Goal: Transaction & Acquisition: Purchase product/service

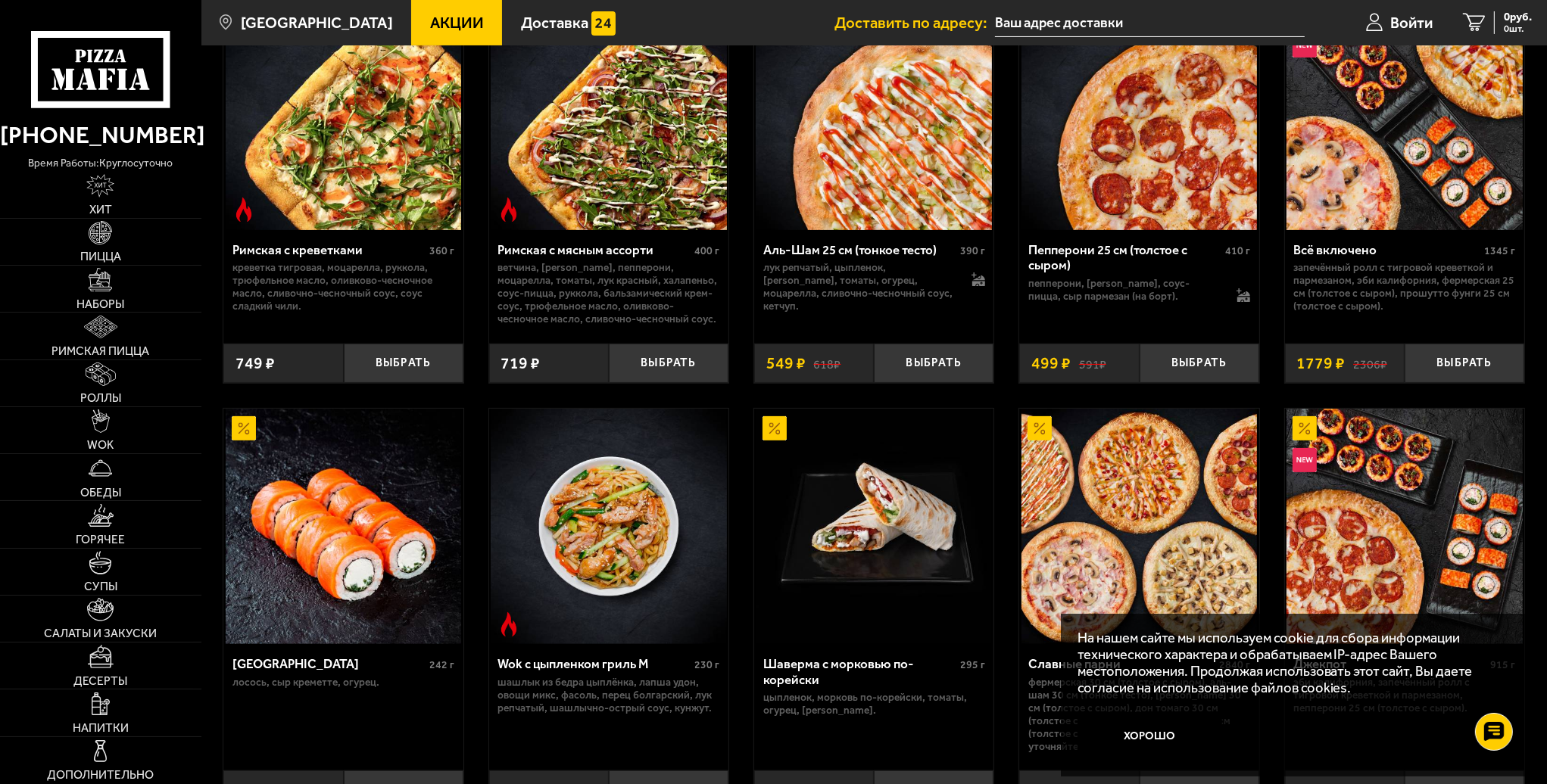
scroll to position [530, 0]
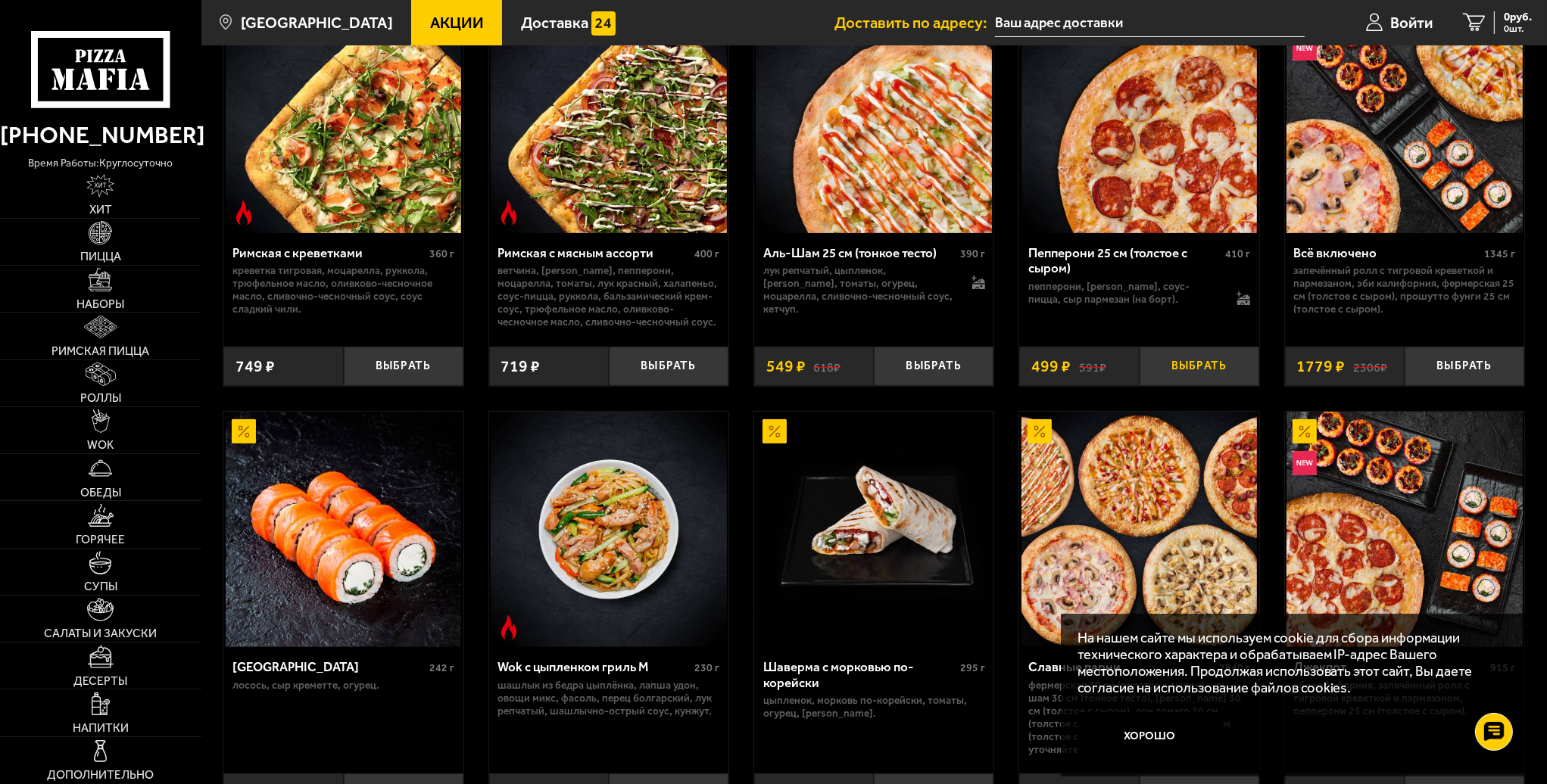
click at [1197, 373] on button "Выбрать" at bounding box center [1200, 366] width 120 height 39
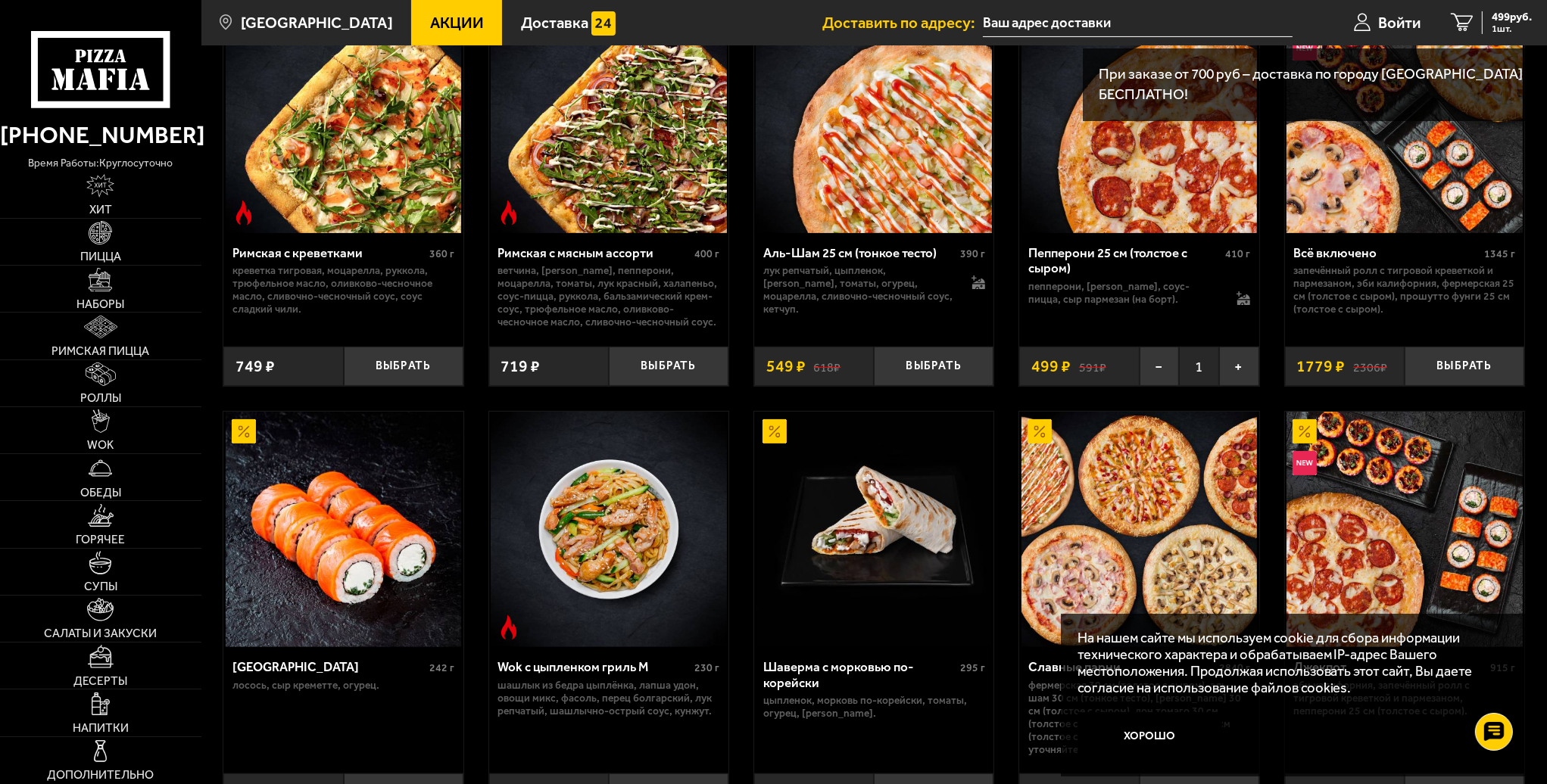
click at [1146, 198] on img at bounding box center [1140, 115] width 237 height 237
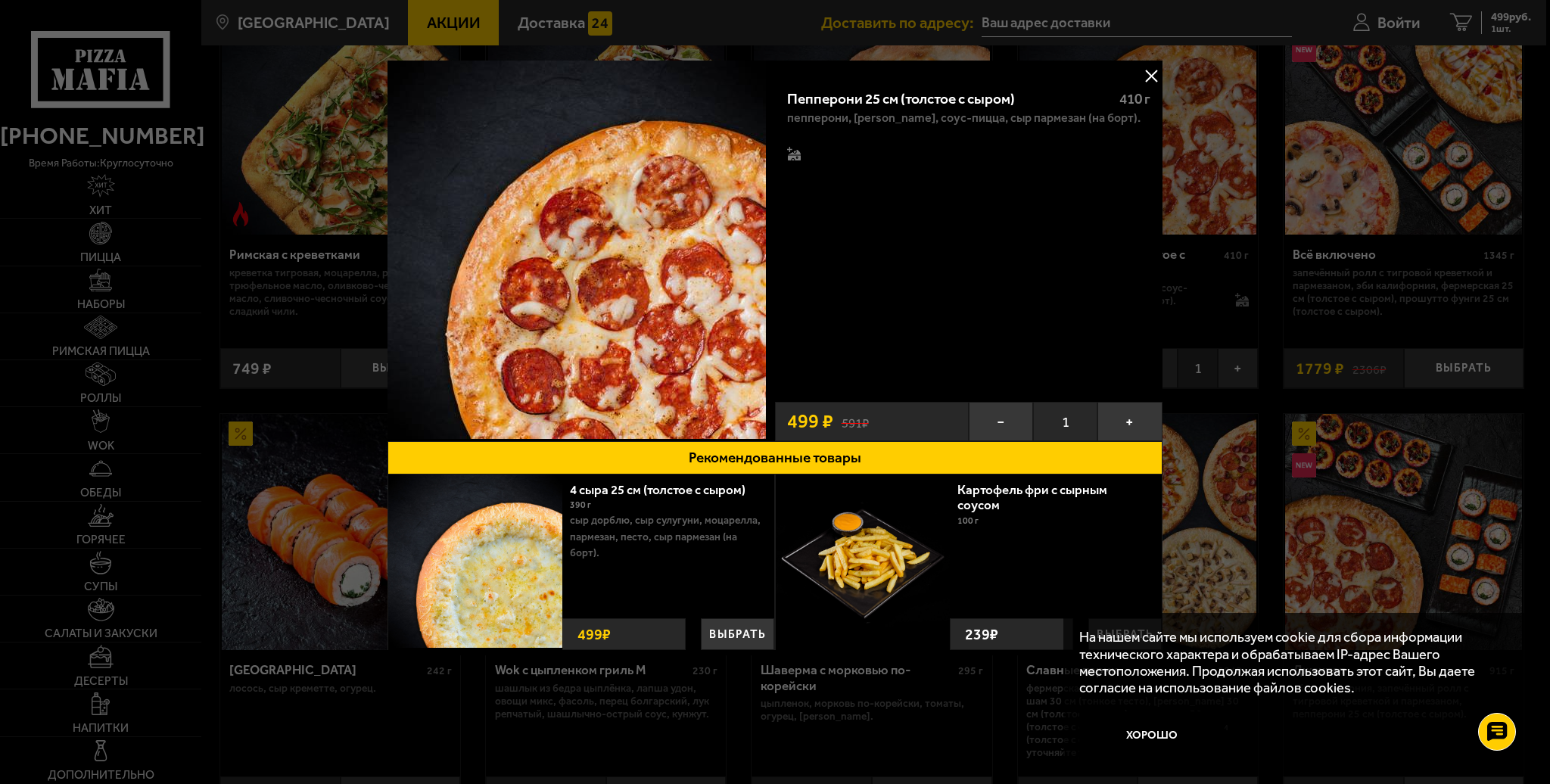
click at [718, 164] on img at bounding box center [577, 250] width 379 height 379
click at [1144, 76] on button at bounding box center [1151, 75] width 23 height 23
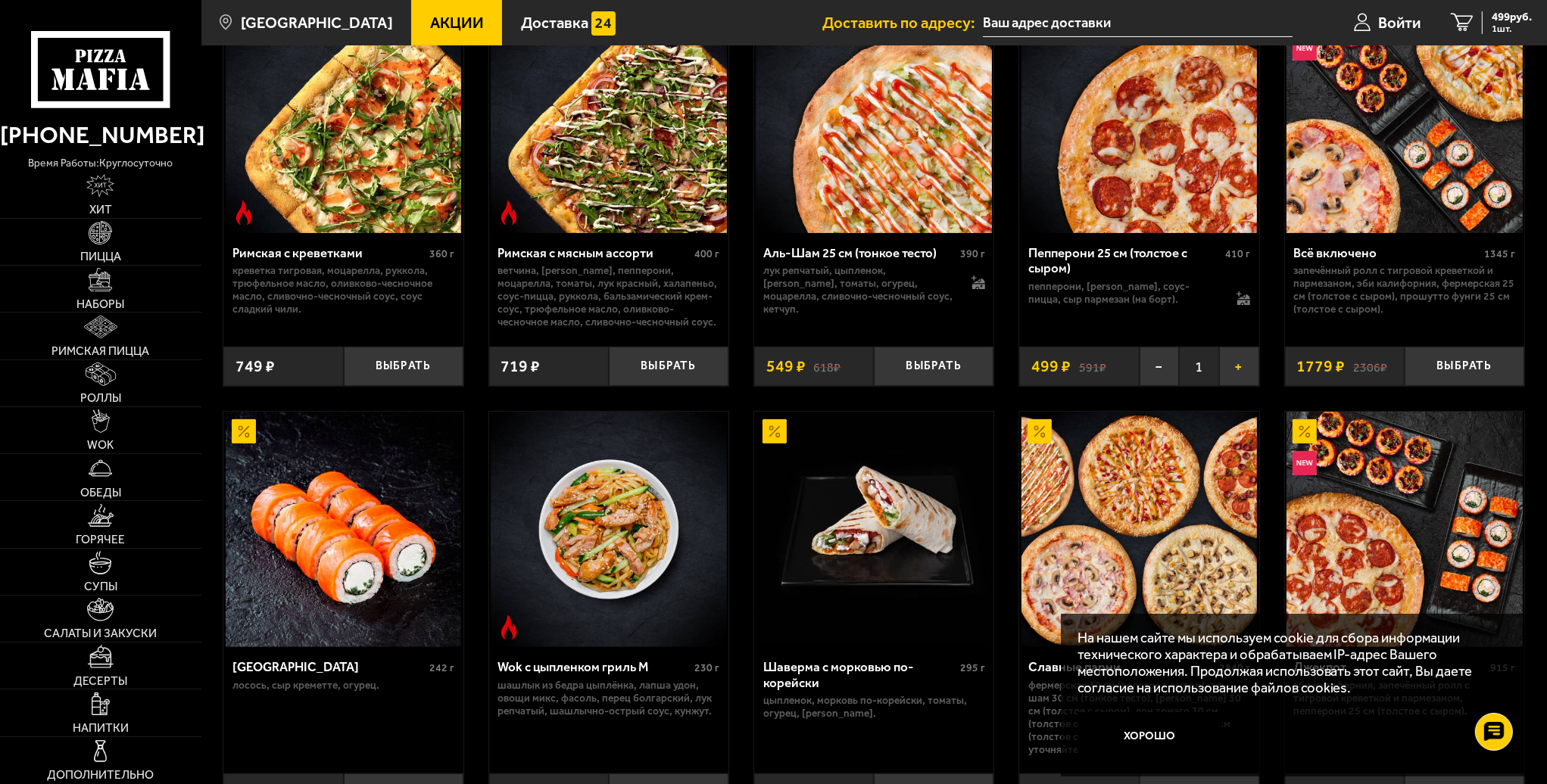
click at [1235, 367] on button "+" at bounding box center [1240, 366] width 40 height 39
click at [1513, 30] on span "2 шт." at bounding box center [1512, 29] width 40 height 10
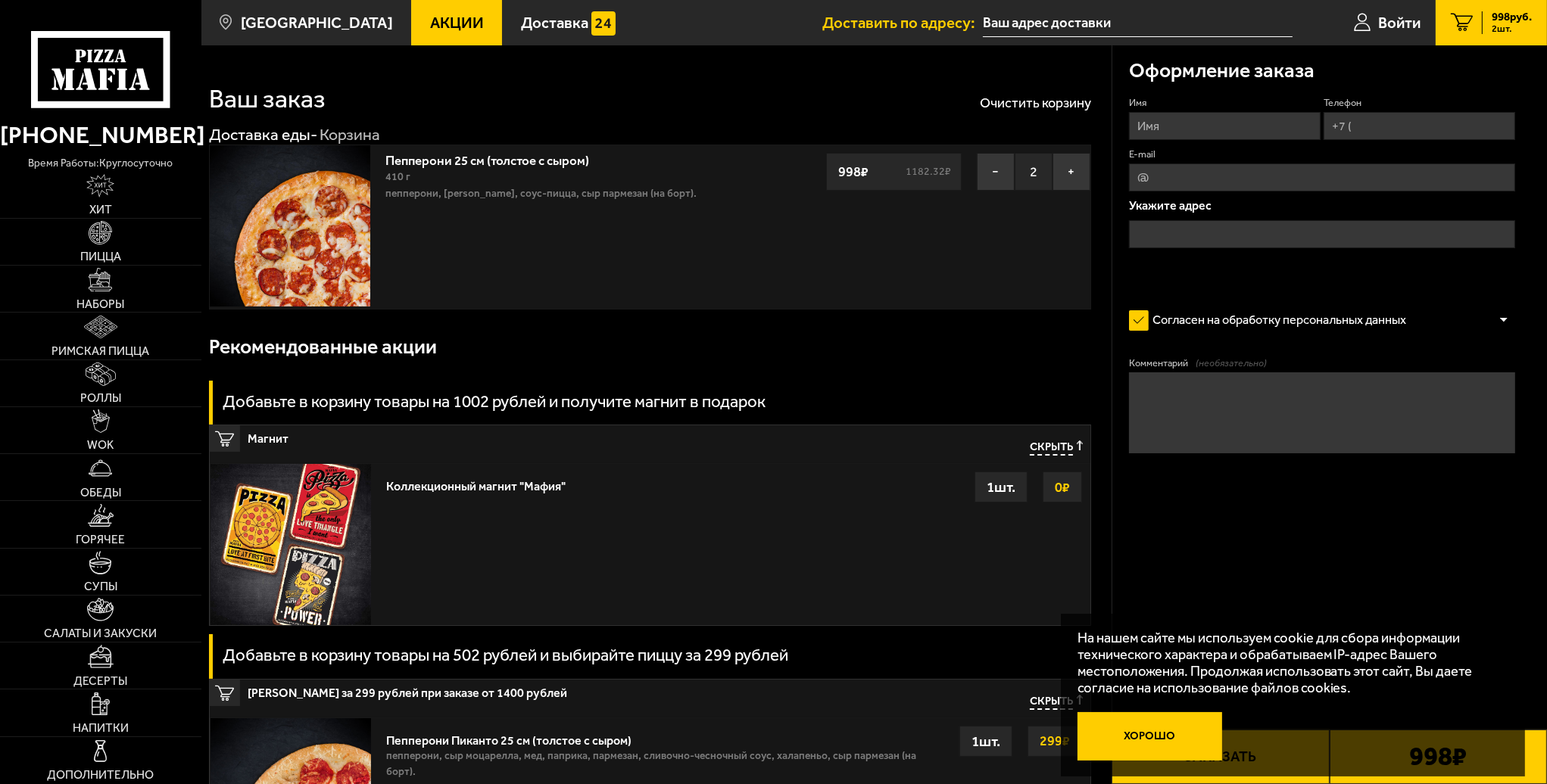
click at [1163, 724] on button "Хорошо" at bounding box center [1150, 736] width 145 height 48
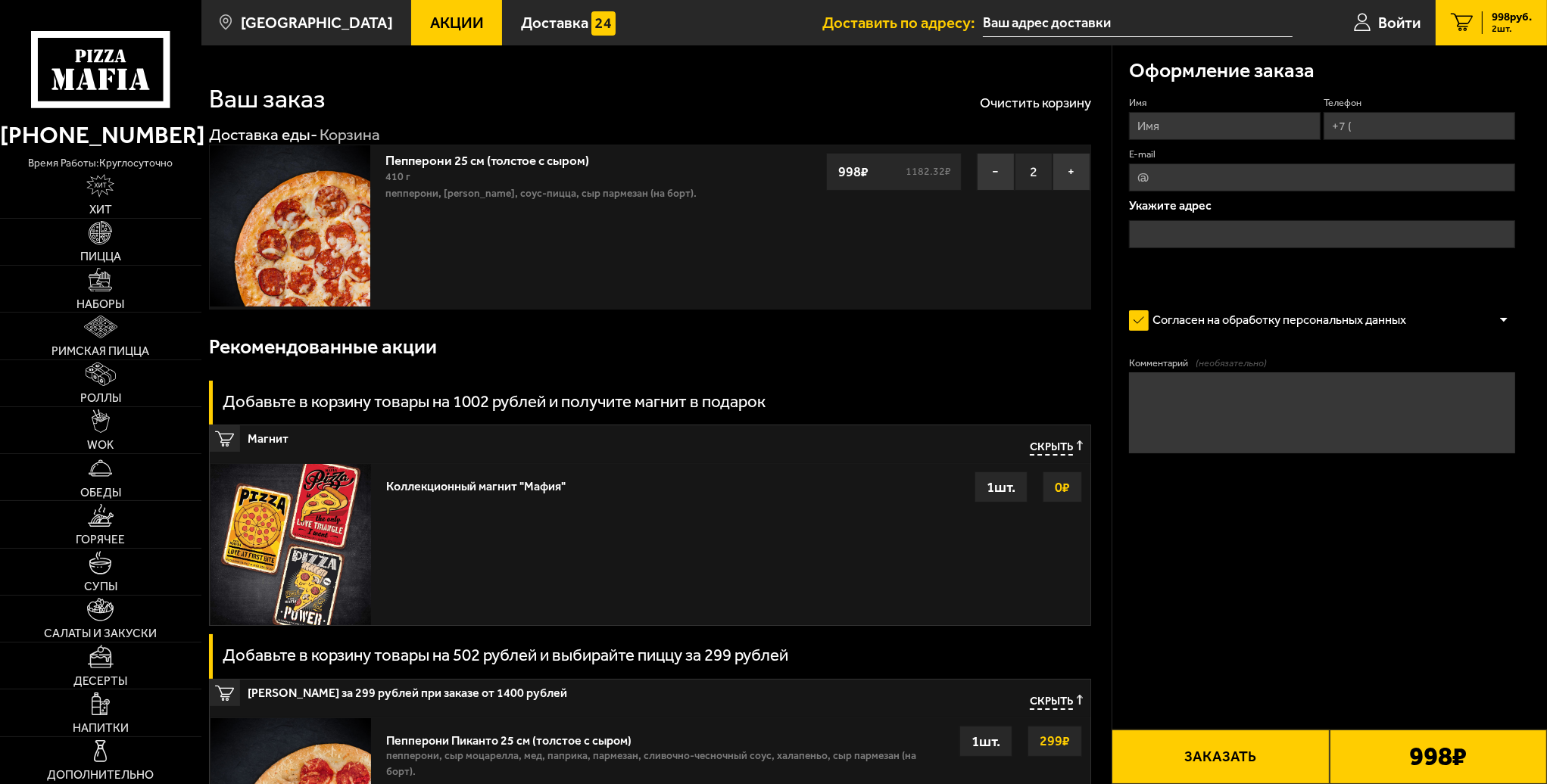
click at [1256, 760] on button "Заказать" at bounding box center [1221, 757] width 218 height 54
click at [1252, 765] on button "Заказать" at bounding box center [1221, 757] width 218 height 54
click at [1243, 756] on button "Заказать" at bounding box center [1221, 757] width 218 height 54
click at [1241, 759] on button "Заказать" at bounding box center [1221, 757] width 218 height 54
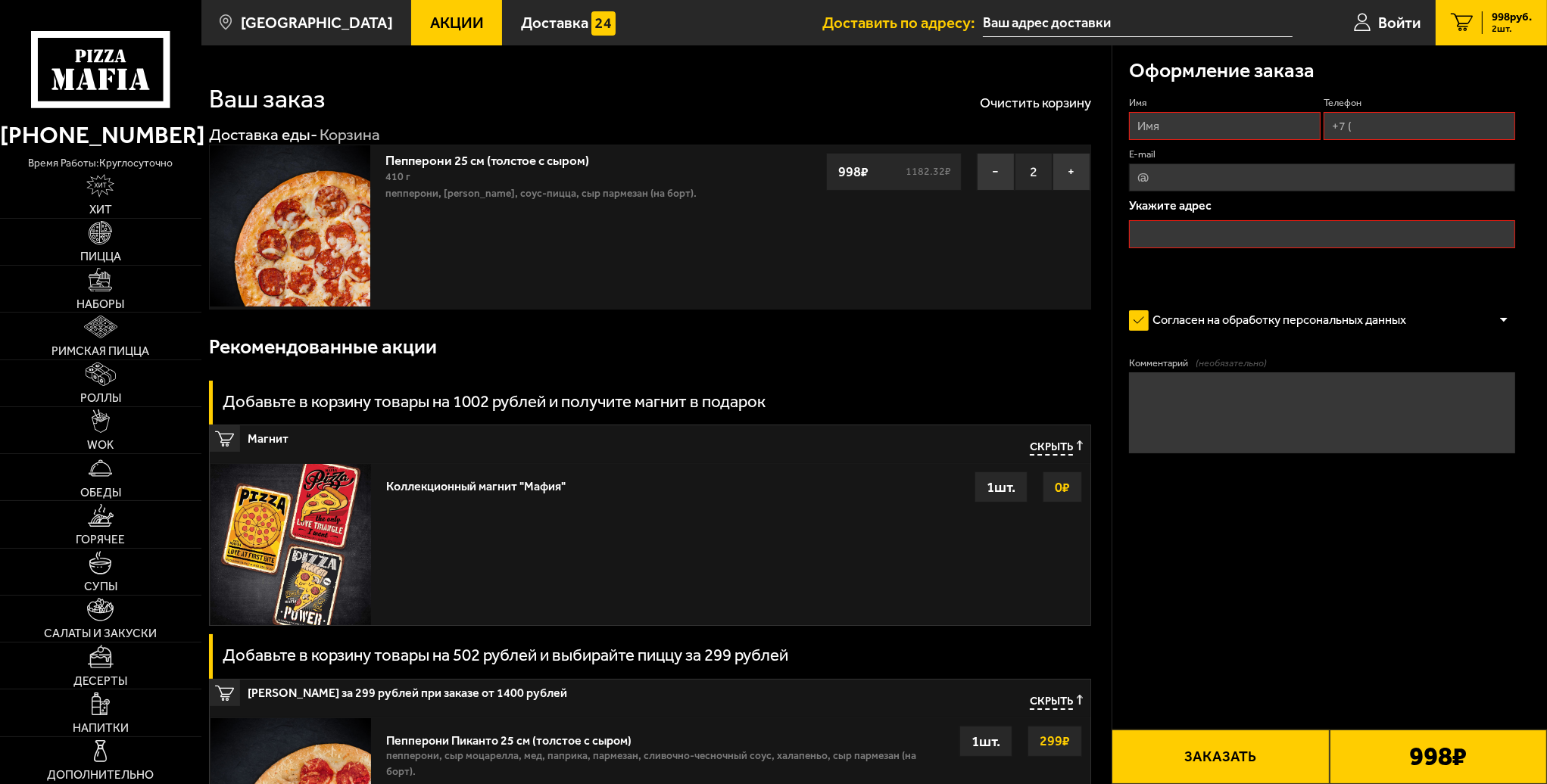
click at [1430, 753] on b "998 ₽" at bounding box center [1437, 757] width 57 height 25
click at [992, 177] on button "−" at bounding box center [996, 172] width 38 height 38
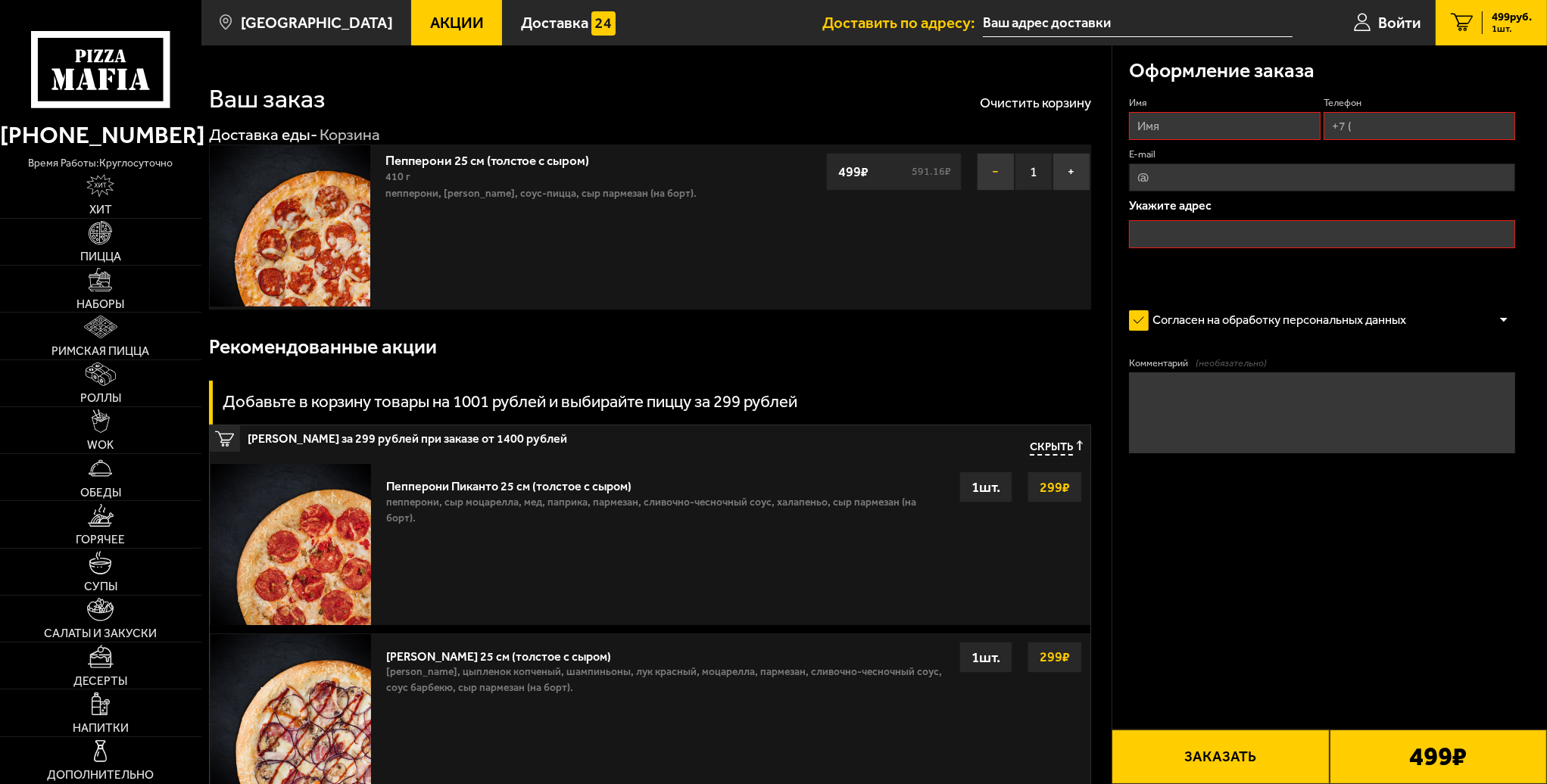
click at [1003, 170] on button "−" at bounding box center [996, 172] width 38 height 38
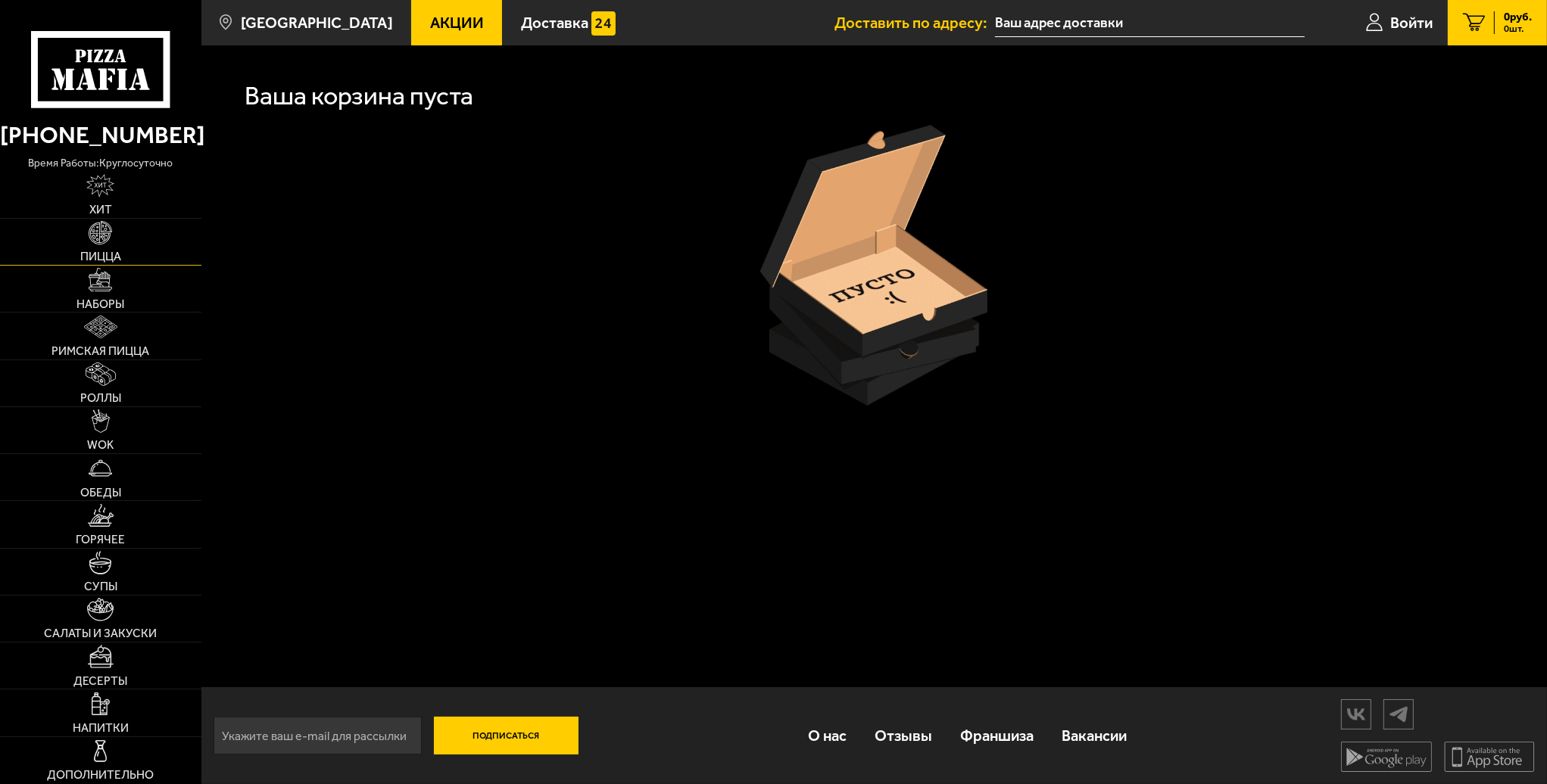
click at [112, 242] on img at bounding box center [101, 233] width 24 height 24
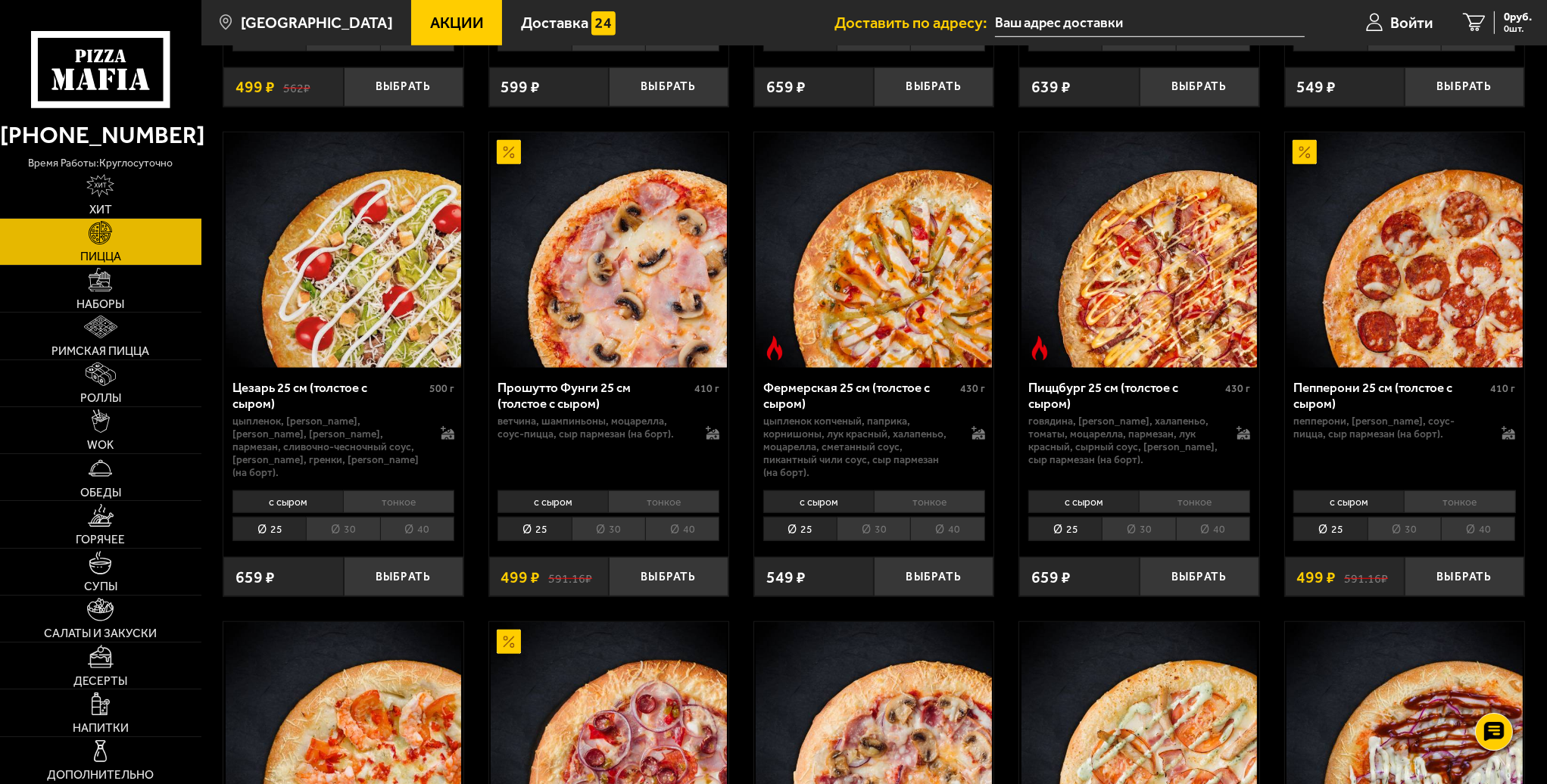
scroll to position [1514, 0]
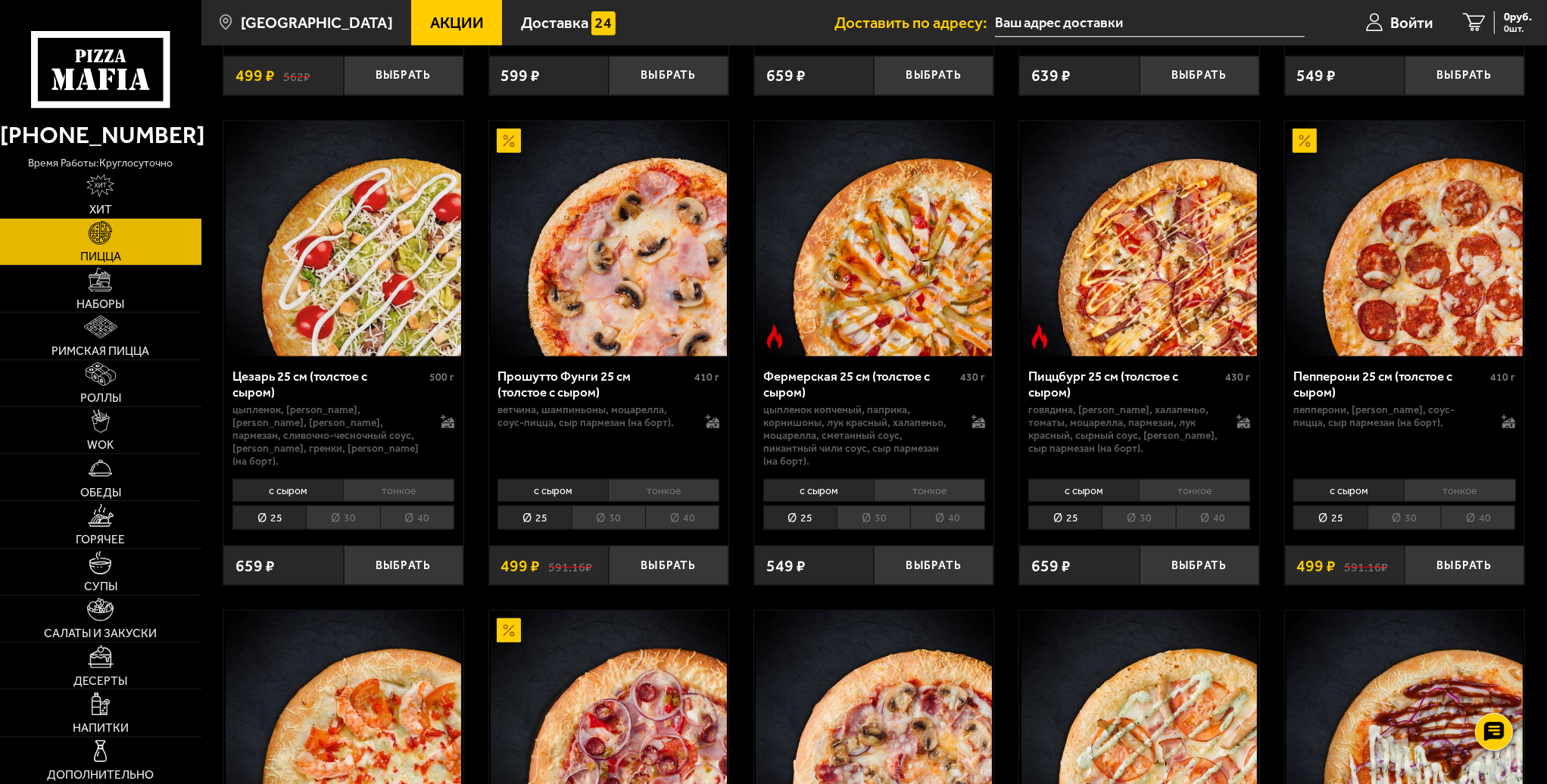
click at [1407, 506] on li "30" at bounding box center [1404, 518] width 73 height 24
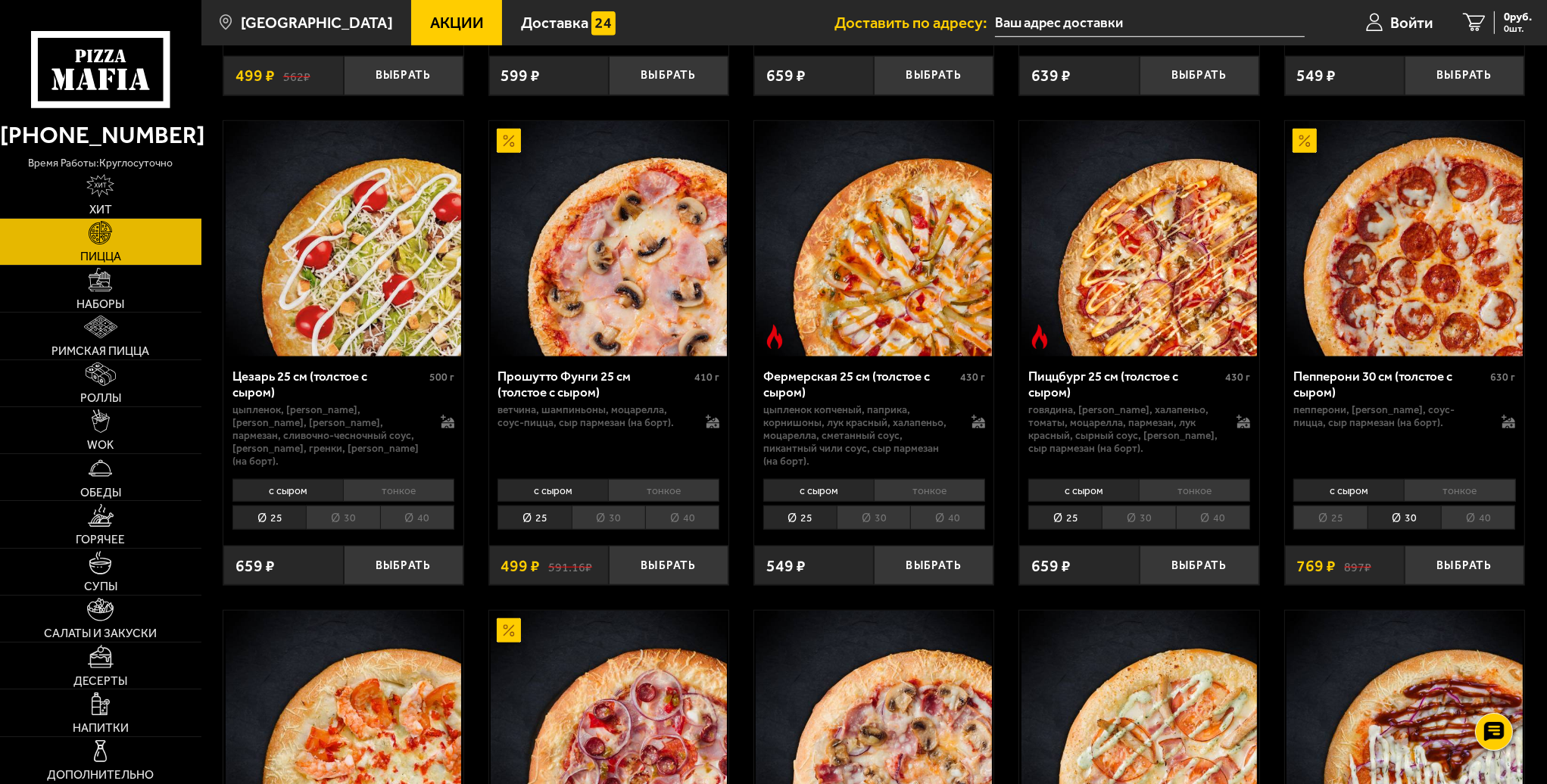
click at [1464, 506] on li "40" at bounding box center [1478, 518] width 74 height 24
click at [1405, 506] on li "30" at bounding box center [1404, 518] width 73 height 24
